Goal: Task Accomplishment & Management: Manage account settings

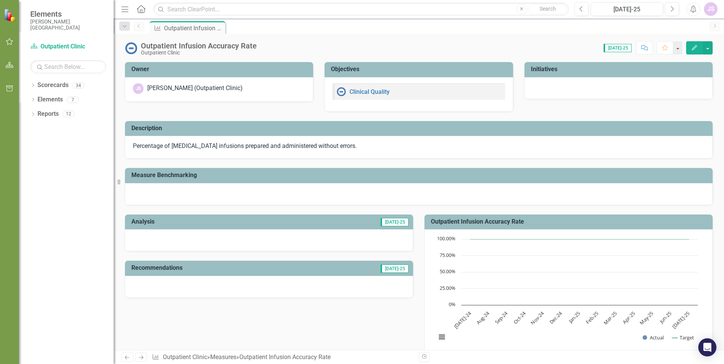
click at [9, 18] on img at bounding box center [10, 15] width 13 height 13
click at [9, 41] on icon "button" at bounding box center [10, 42] width 8 height 6
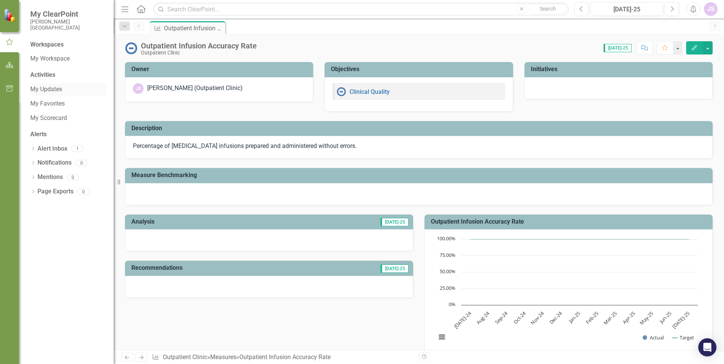
click at [48, 89] on link "My Updates" at bounding box center [68, 89] width 76 height 9
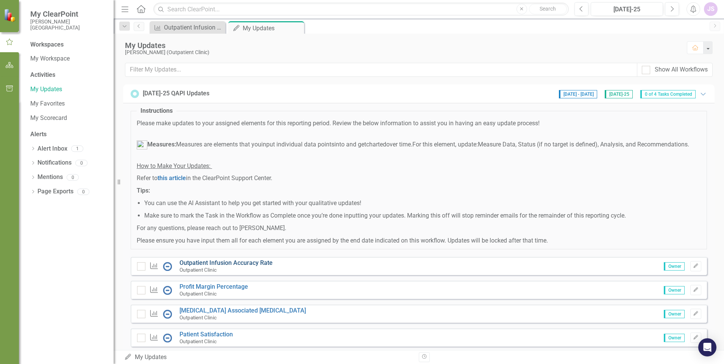
click at [260, 266] on link "Outpatient Infusion Accuracy Rate" at bounding box center [225, 262] width 93 height 7
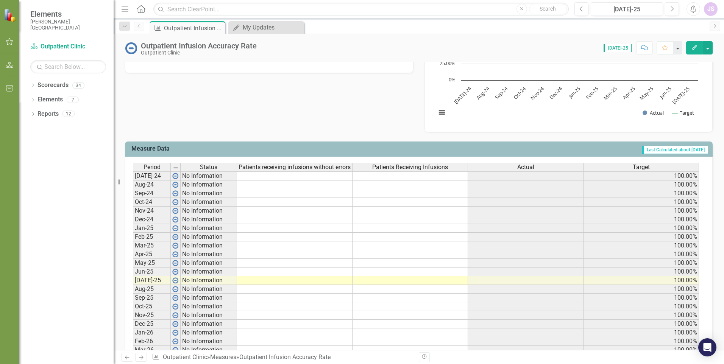
scroll to position [227, 0]
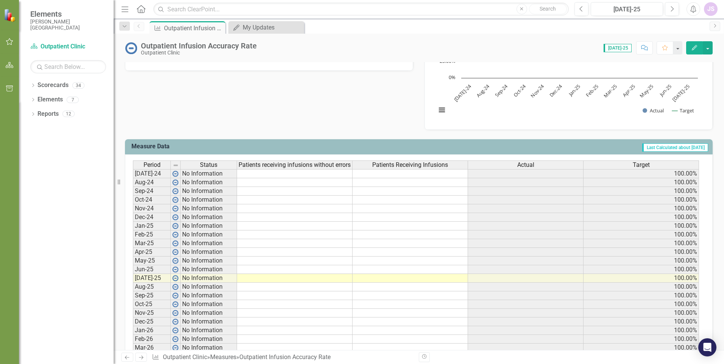
click at [287, 279] on td at bounding box center [294, 278] width 115 height 9
click at [141, 28] on icon "Previous" at bounding box center [139, 26] width 6 height 5
click at [139, 26] on icon "Previous" at bounding box center [139, 26] width 6 height 5
click at [12, 43] on icon "button" at bounding box center [10, 42] width 8 height 6
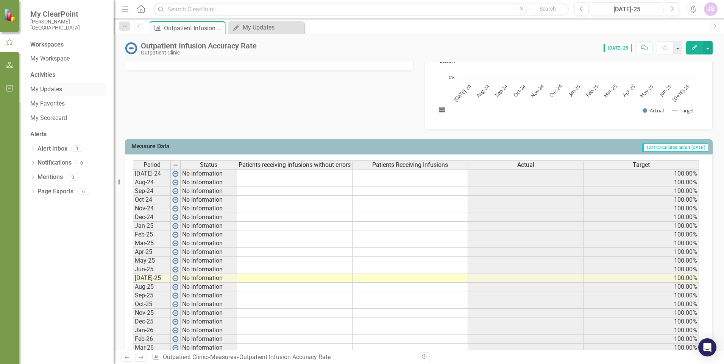
click at [51, 87] on link "My Updates" at bounding box center [68, 89] width 76 height 9
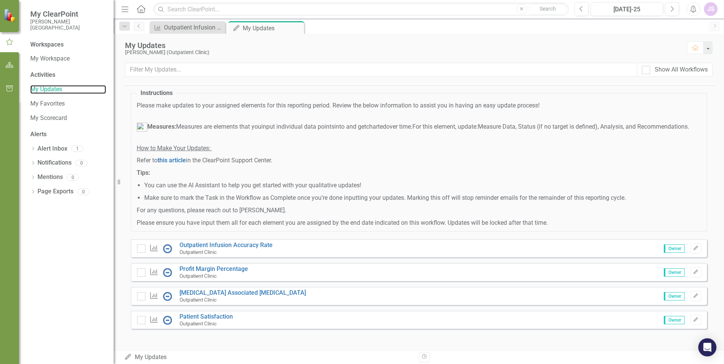
scroll to position [28, 0]
click at [288, 290] on link "[MEDICAL_DATA] Associated [MEDICAL_DATA]" at bounding box center [242, 291] width 126 height 7
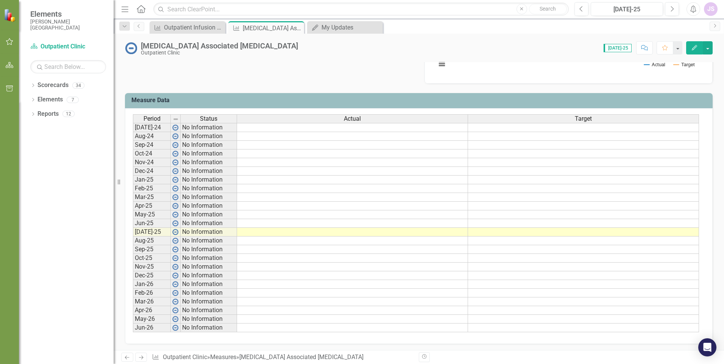
scroll to position [274, 0]
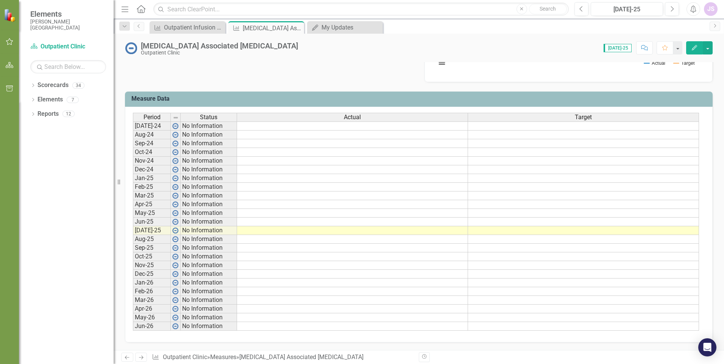
click at [464, 231] on td at bounding box center [352, 230] width 231 height 9
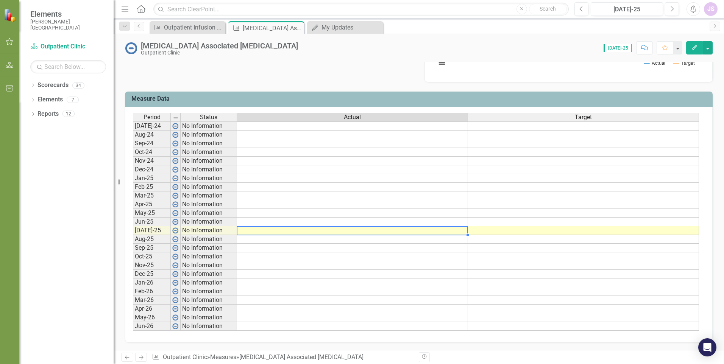
type textarea "0"
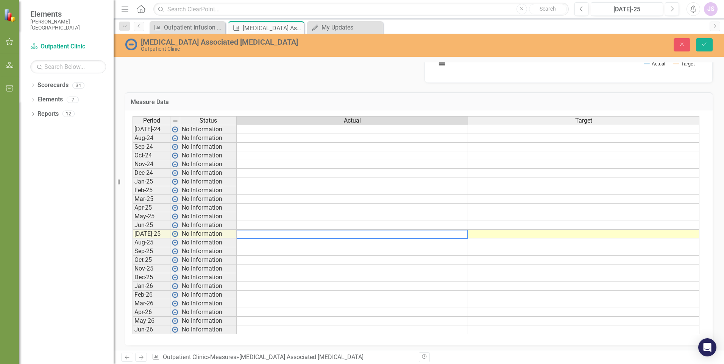
click at [441, 244] on td at bounding box center [352, 242] width 231 height 9
